Goal: Task Accomplishment & Management: Complete application form

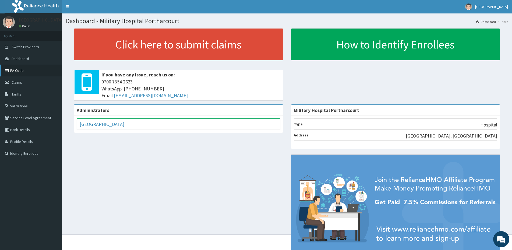
click at [13, 68] on link "PA Code" at bounding box center [31, 71] width 62 height 12
click at [12, 69] on link "PA Code" at bounding box center [31, 71] width 62 height 12
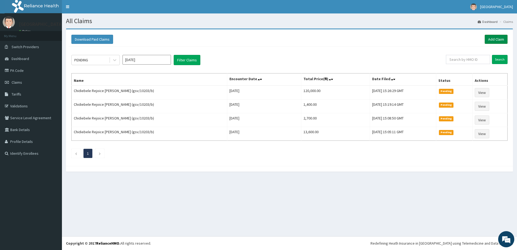
click at [494, 37] on link "Add Claim" at bounding box center [495, 39] width 23 height 9
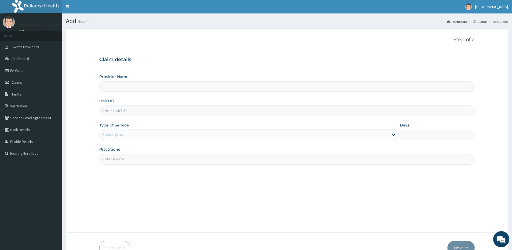
click at [140, 89] on input "Provider Name" at bounding box center [286, 86] width 375 height 10
click at [138, 111] on input "HMO ID" at bounding box center [286, 110] width 375 height 10
type input "Military Hospital Portharcourt"
type input "GSV/10203/B"
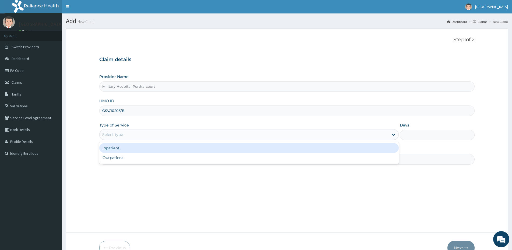
click at [125, 136] on div "Select type" at bounding box center [244, 134] width 289 height 9
click at [123, 148] on div "Inpatient" at bounding box center [249, 148] width 300 height 10
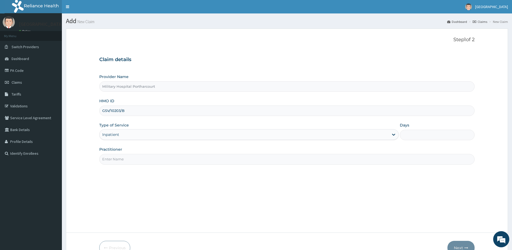
click at [410, 138] on input "Days" at bounding box center [437, 135] width 75 height 10
type input "8"
click at [112, 159] on input "Practitioner" at bounding box center [286, 159] width 375 height 10
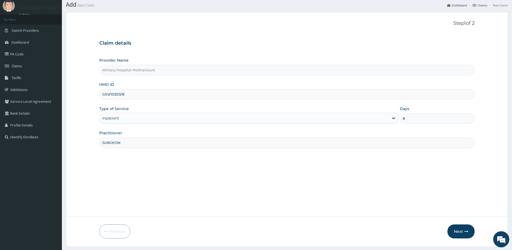
scroll to position [31, 0]
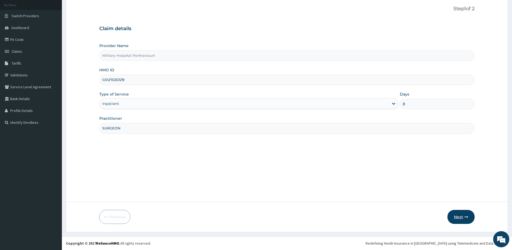
type input "SURGEON"
click at [457, 214] on button "Next" at bounding box center [461, 217] width 27 height 14
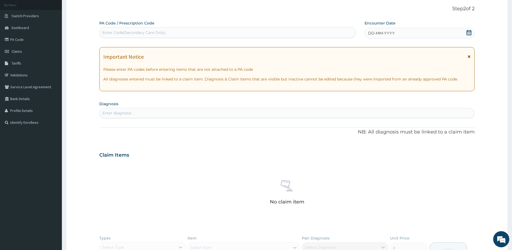
click at [140, 32] on div "Enter Code(Secondary Care Only)" at bounding box center [133, 32] width 63 height 5
type input "PA/72343E"
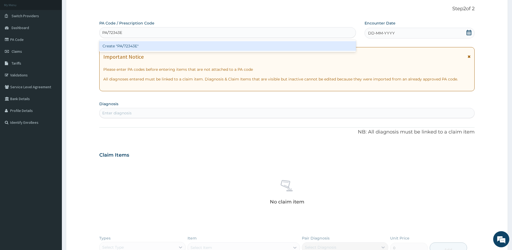
click at [140, 48] on div "Create "PA/72343E"" at bounding box center [227, 46] width 257 height 10
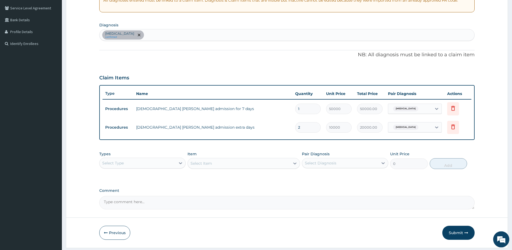
scroll to position [126, 0]
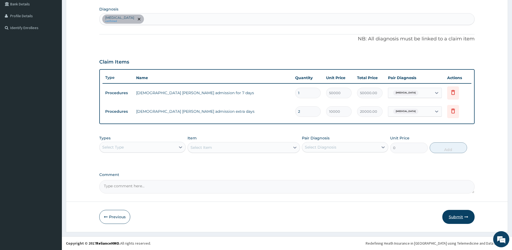
click at [455, 216] on button "Submit" at bounding box center [458, 217] width 32 height 14
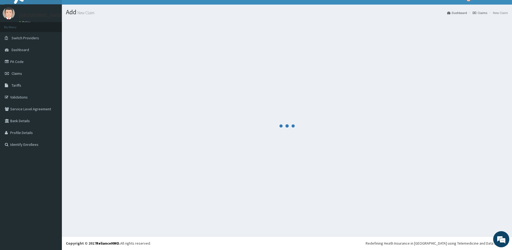
scroll to position [9, 0]
